Goal: Consume media (video, audio)

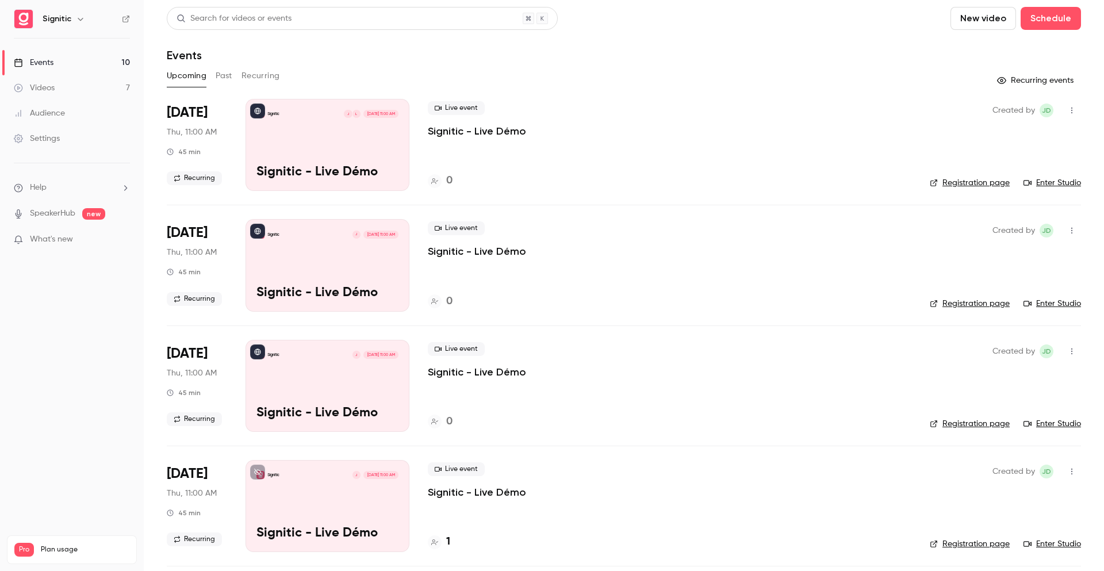
click at [394, 60] on div "Events" at bounding box center [624, 55] width 914 height 14
click at [306, 51] on div "Events" at bounding box center [624, 55] width 914 height 14
click at [479, 77] on div "Upcoming Past Recurring" at bounding box center [624, 76] width 914 height 18
click at [527, 46] on header "Search for videos or events New video Schedule Events" at bounding box center [624, 34] width 914 height 55
click at [68, 87] on link "Videos 7" at bounding box center [72, 87] width 144 height 25
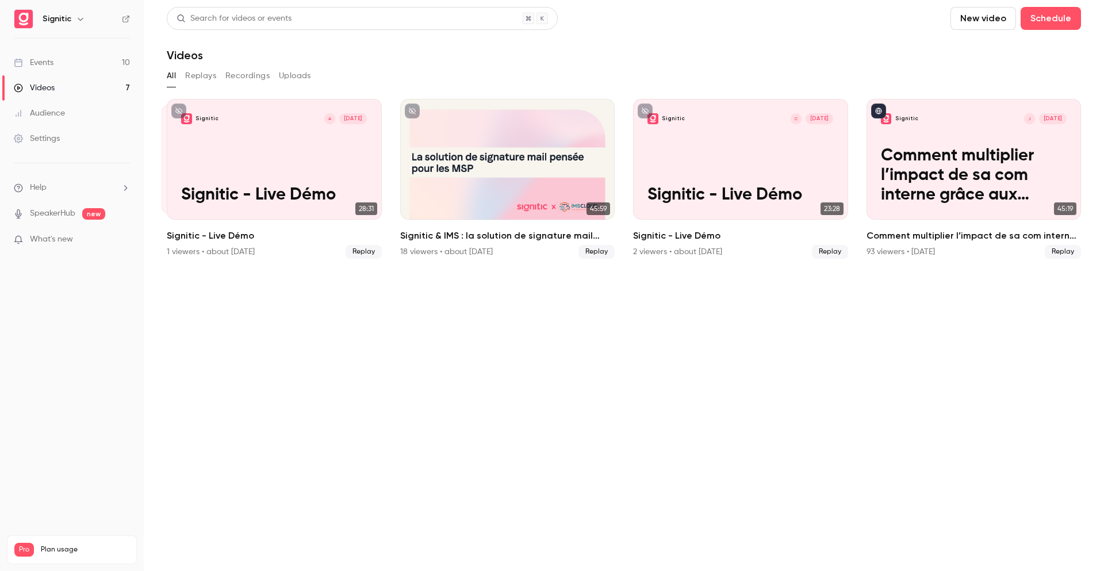
click at [201, 82] on button "Replays" at bounding box center [200, 76] width 31 height 18
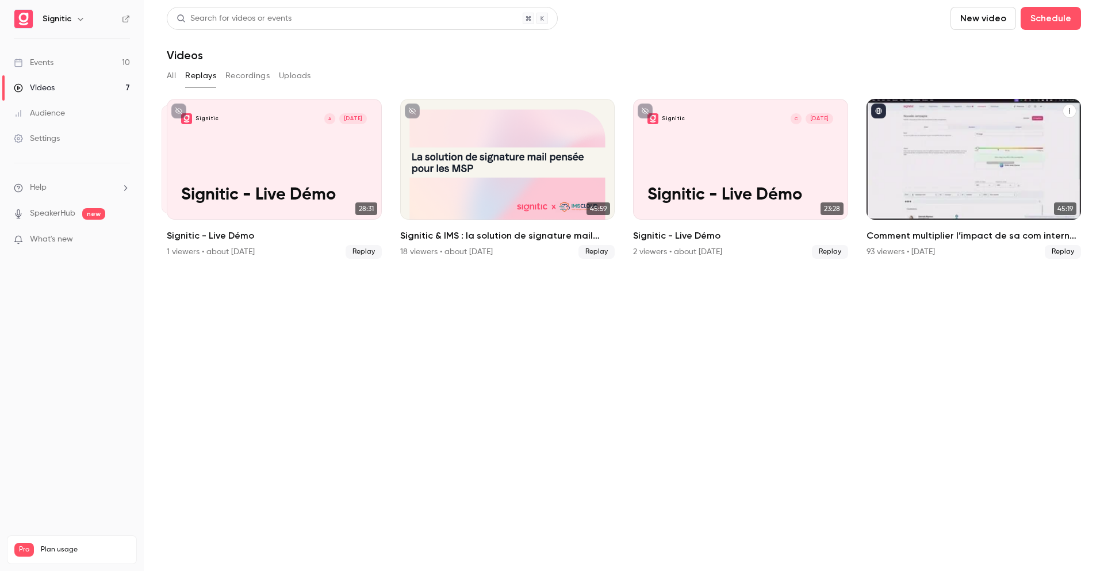
click at [895, 240] on h2 "Comment multiplier l’impact de sa com interne grâce aux signatures mail." at bounding box center [973, 236] width 215 height 14
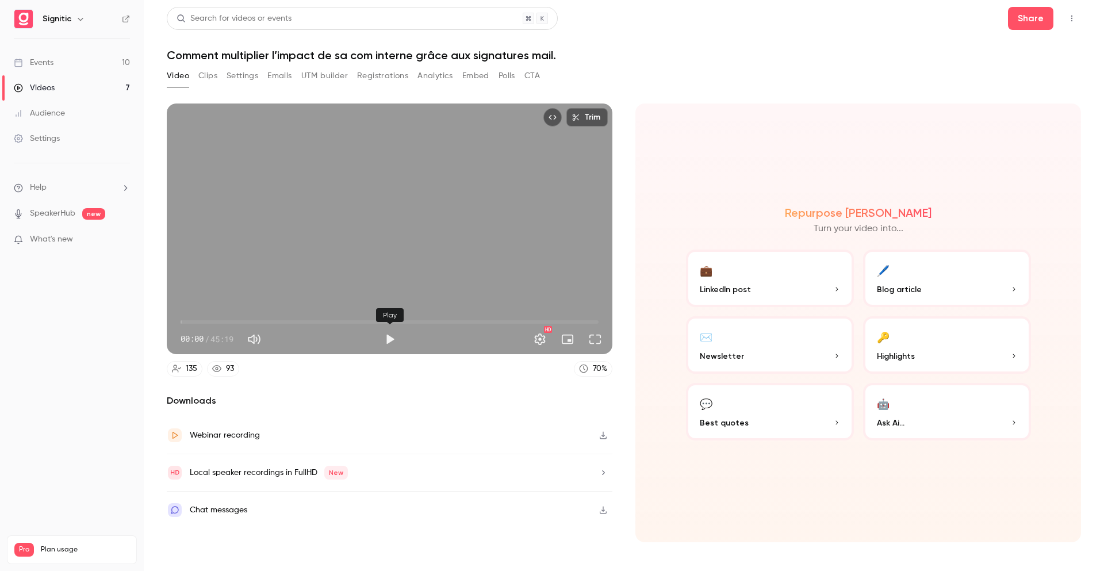
click at [384, 340] on button "Play" at bounding box center [389, 339] width 23 height 23
click at [219, 320] on span "00:00" at bounding box center [390, 322] width 418 height 18
click at [363, 319] on span "04:11" at bounding box center [390, 322] width 418 height 18
click at [394, 321] on span "19:49" at bounding box center [390, 322] width 418 height 18
click at [454, 320] on span "23:11" at bounding box center [390, 322] width 418 height 18
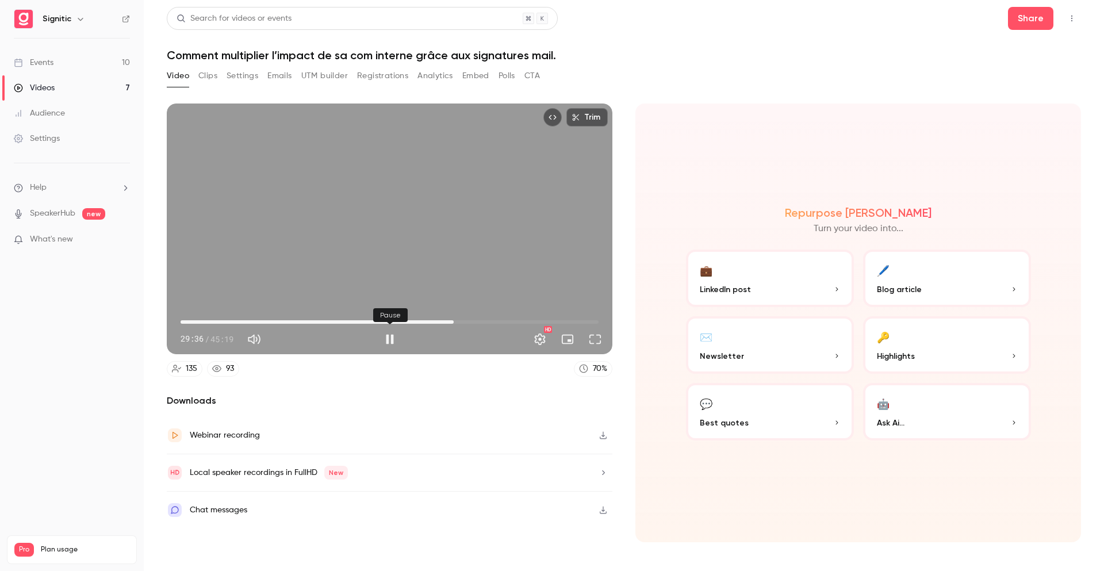
click at [385, 341] on button "Pause" at bounding box center [389, 339] width 23 height 23
type input "******"
click at [1041, 20] on button "Share" at bounding box center [1030, 18] width 45 height 23
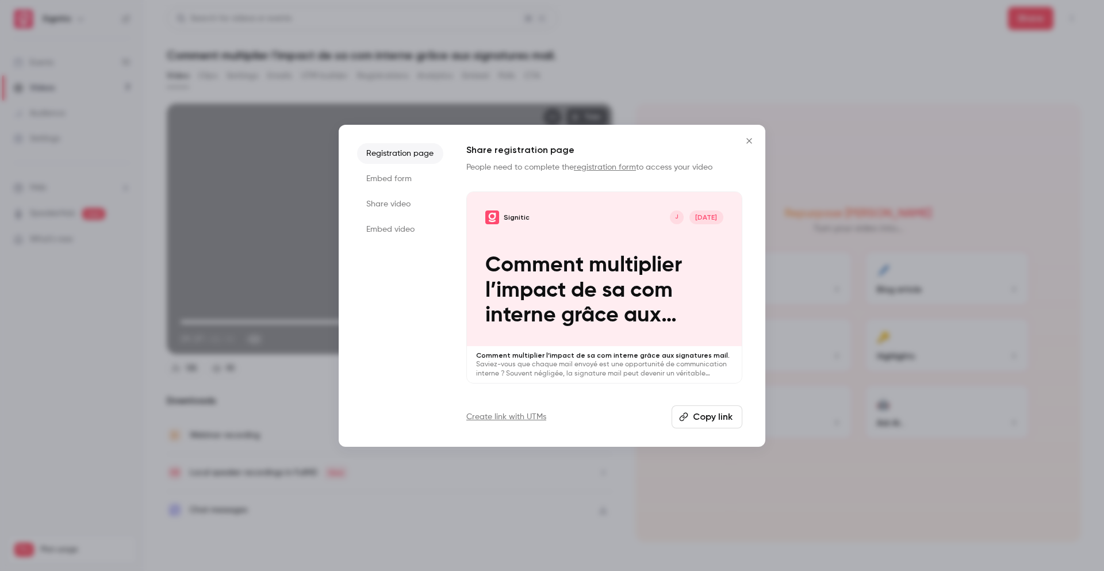
click at [743, 141] on icon "Close" at bounding box center [749, 140] width 14 height 9
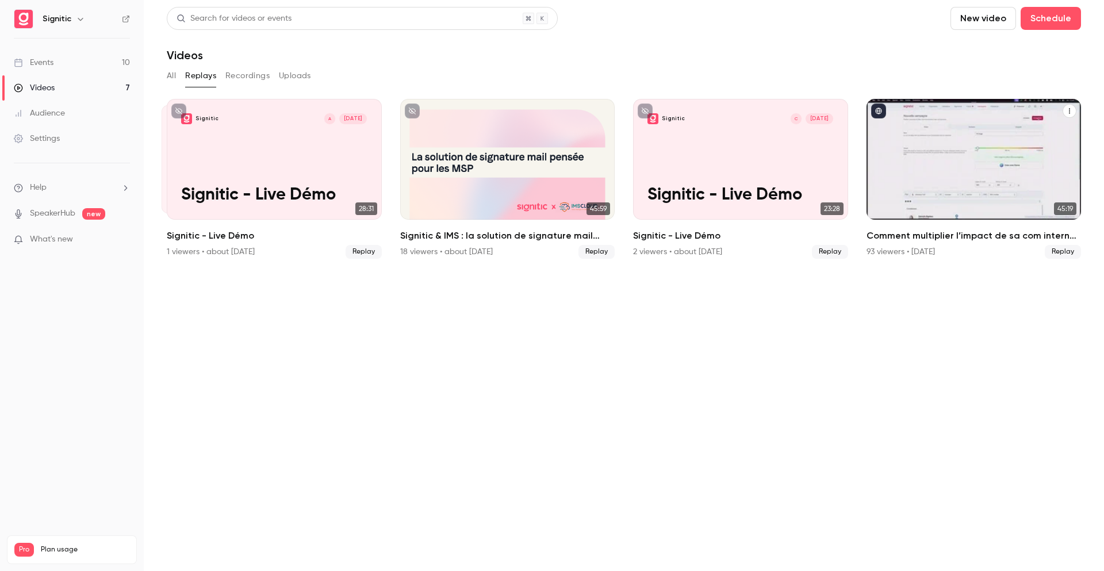
click at [922, 239] on h2 "Comment multiplier l’impact de sa com interne grâce aux signatures mail." at bounding box center [973, 236] width 215 height 14
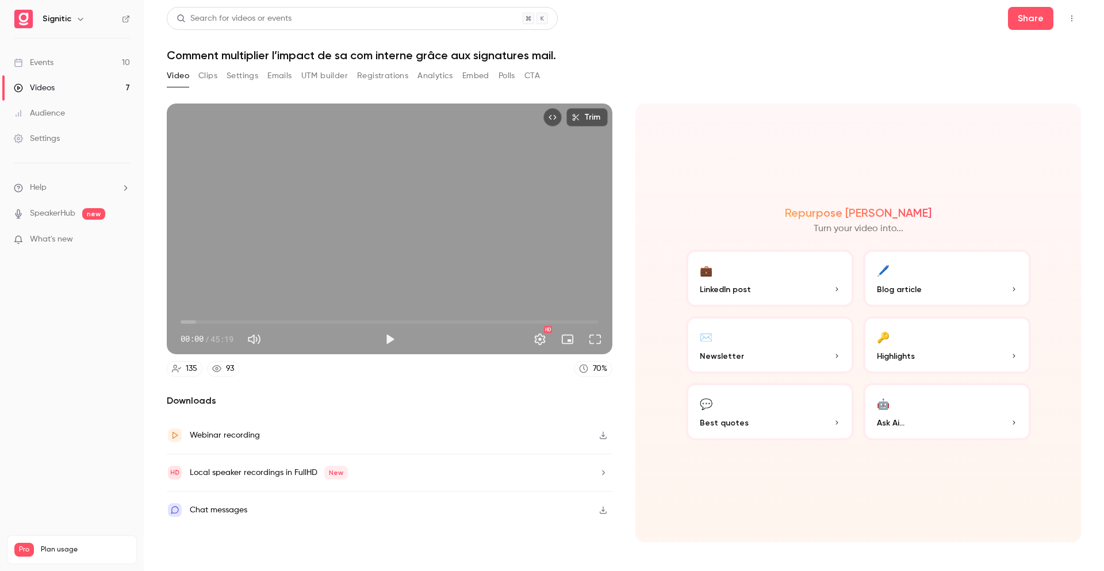
click at [1066, 17] on button "Top Bar Actions" at bounding box center [1071, 18] width 18 height 18
click at [1039, 17] on div at bounding box center [552, 285] width 1104 height 571
click at [1031, 19] on button "Share" at bounding box center [1030, 18] width 45 height 23
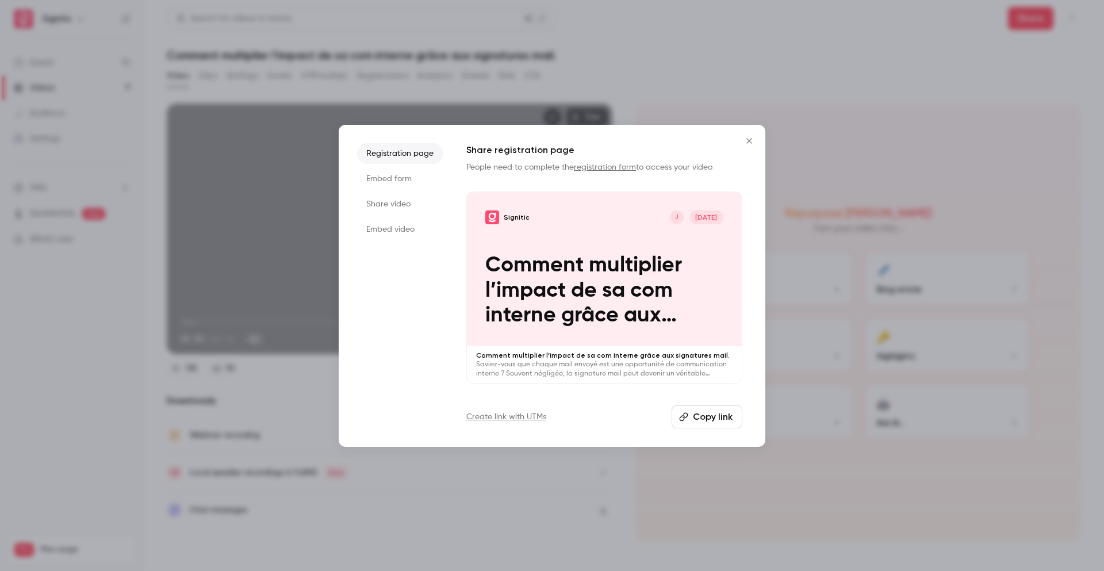
click at [390, 179] on li "Embed form" at bounding box center [400, 178] width 86 height 21
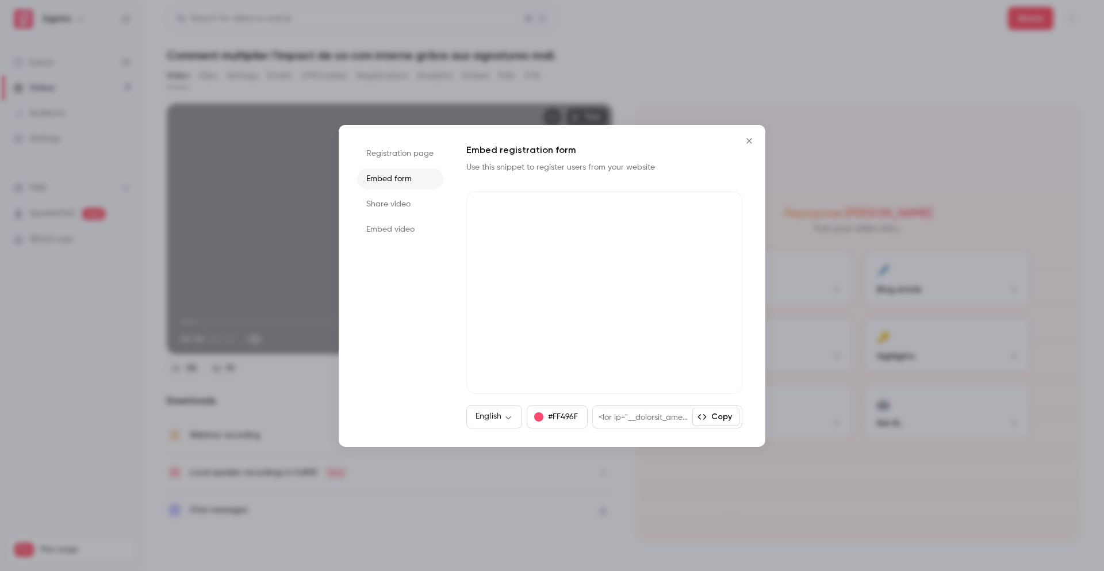
click at [402, 203] on li "Share video" at bounding box center [400, 204] width 86 height 21
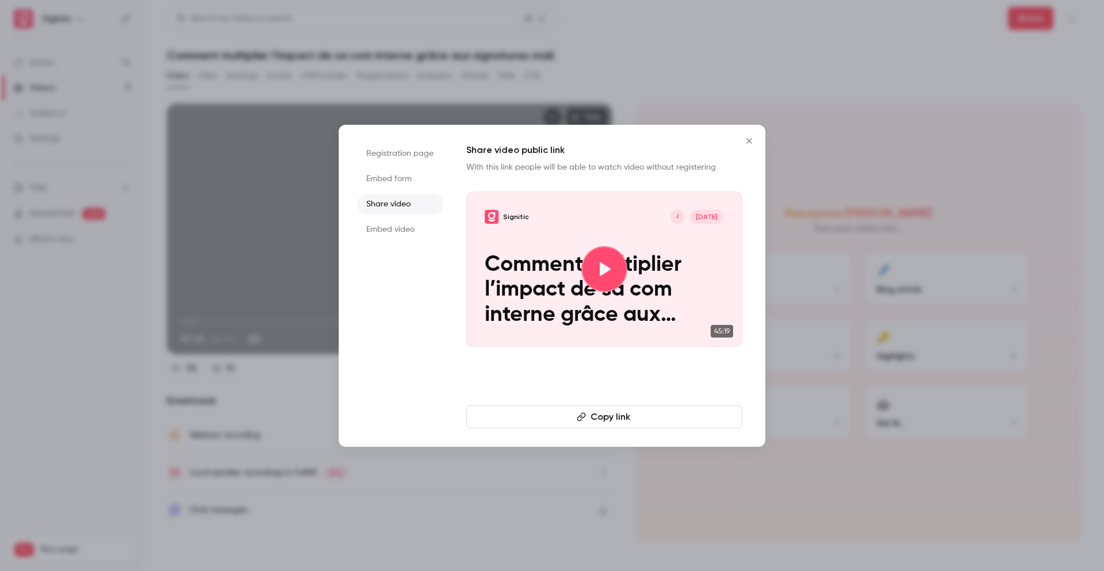
click at [402, 235] on li "Embed video" at bounding box center [400, 229] width 86 height 21
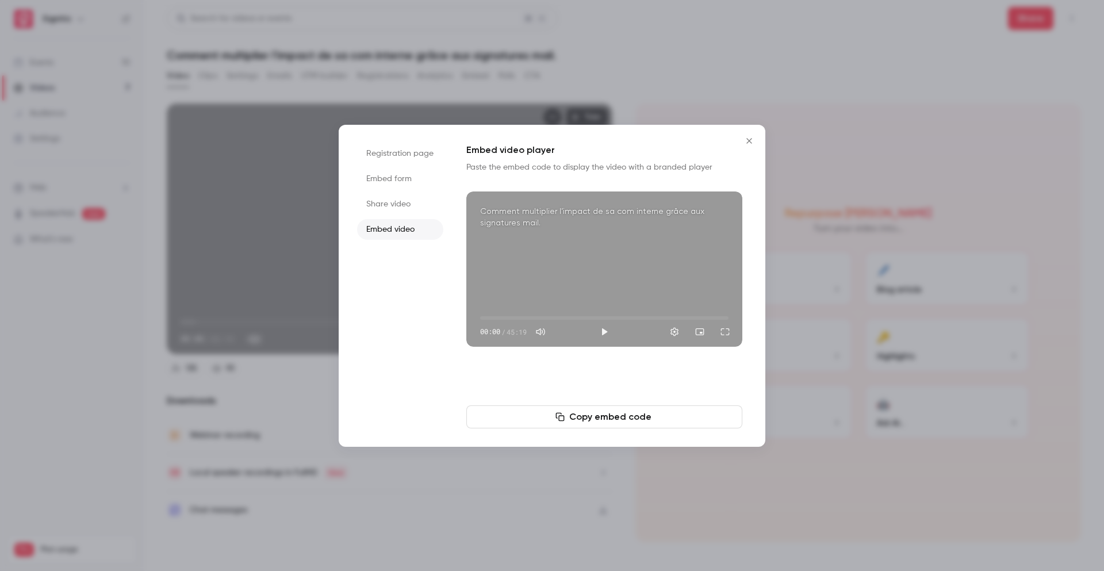
click at [402, 202] on li "Share video" at bounding box center [400, 204] width 86 height 21
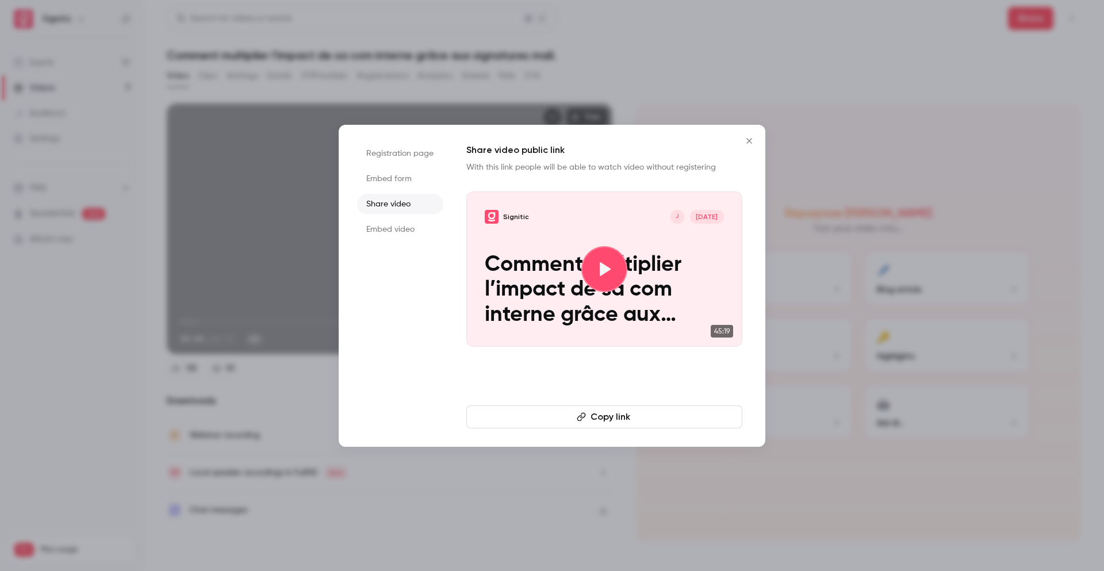
click at [585, 413] on icon "button" at bounding box center [581, 416] width 9 height 9
click at [744, 143] on icon "Close" at bounding box center [749, 140] width 14 height 9
